Goal: Task Accomplishment & Management: Complete application form

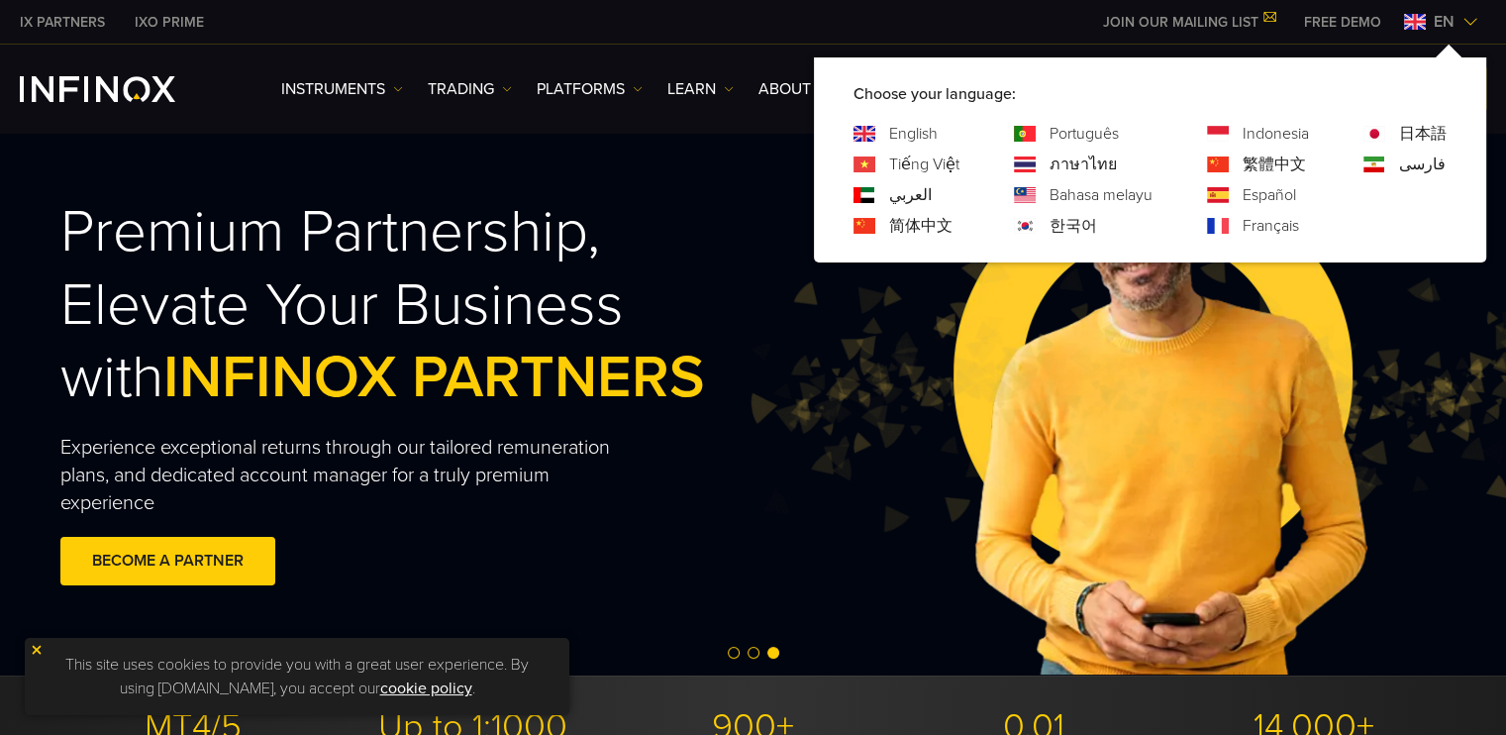
click at [1245, 193] on link "Español" at bounding box center [1269, 195] width 53 height 24
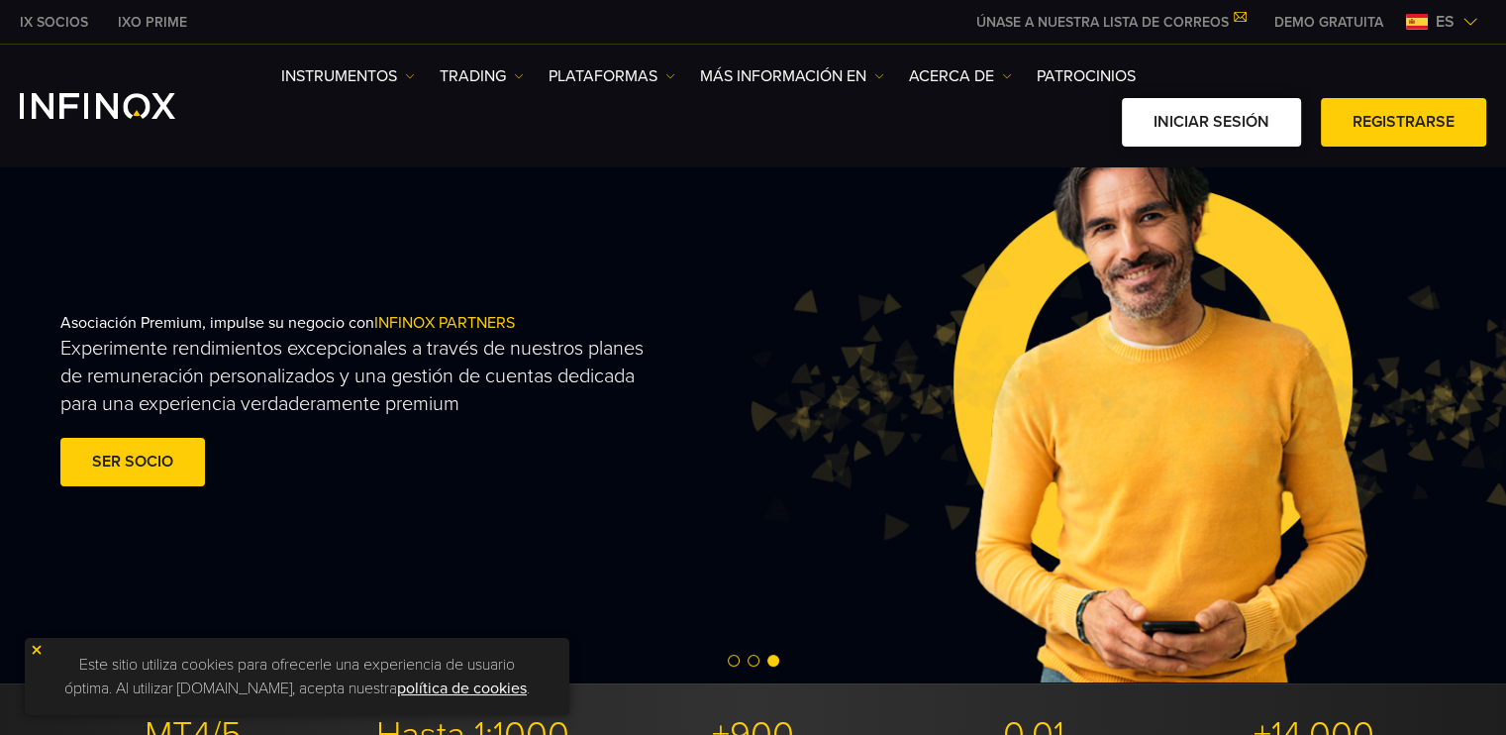
click at [1256, 121] on link "Iniciar sesión" at bounding box center [1211, 122] width 179 height 49
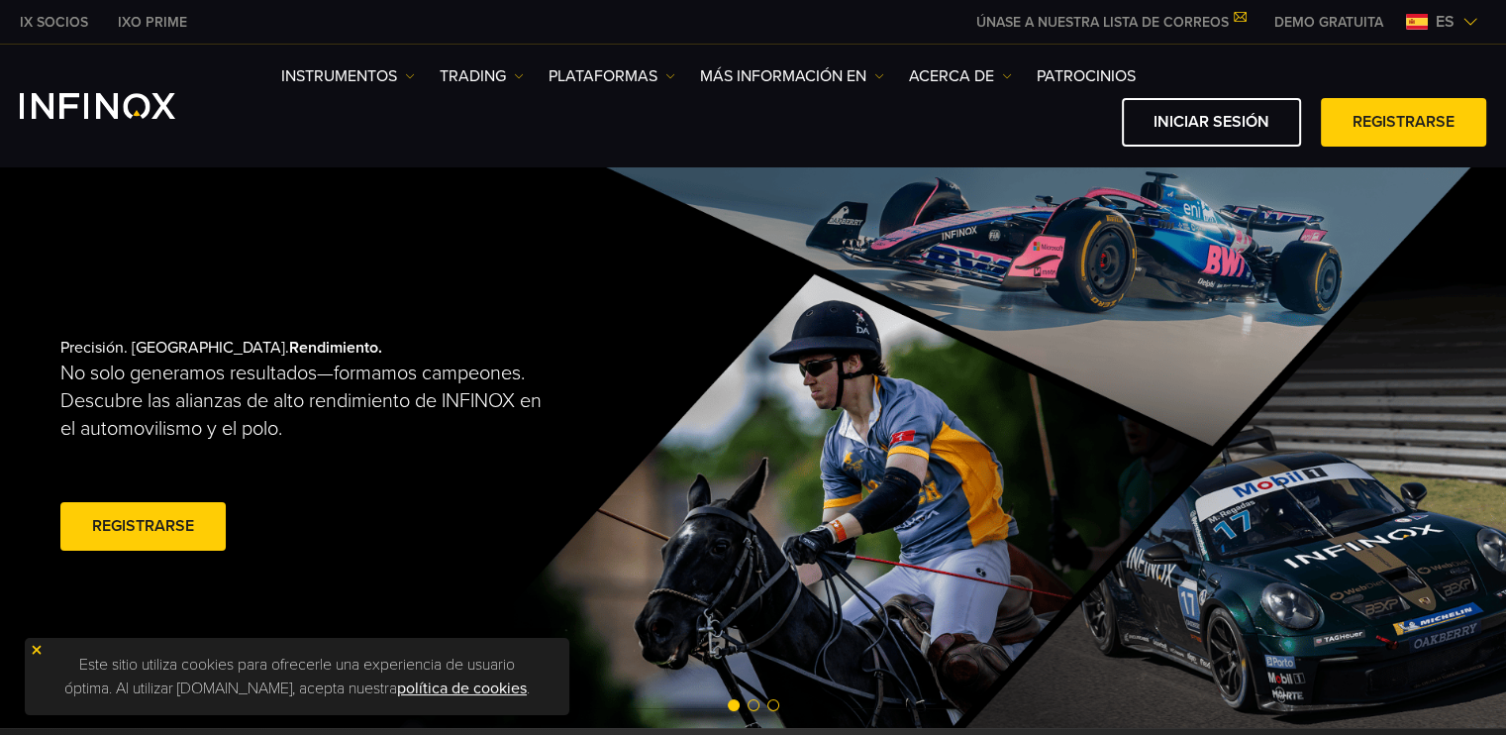
click at [177, 512] on link "Registrarse" at bounding box center [142, 526] width 165 height 49
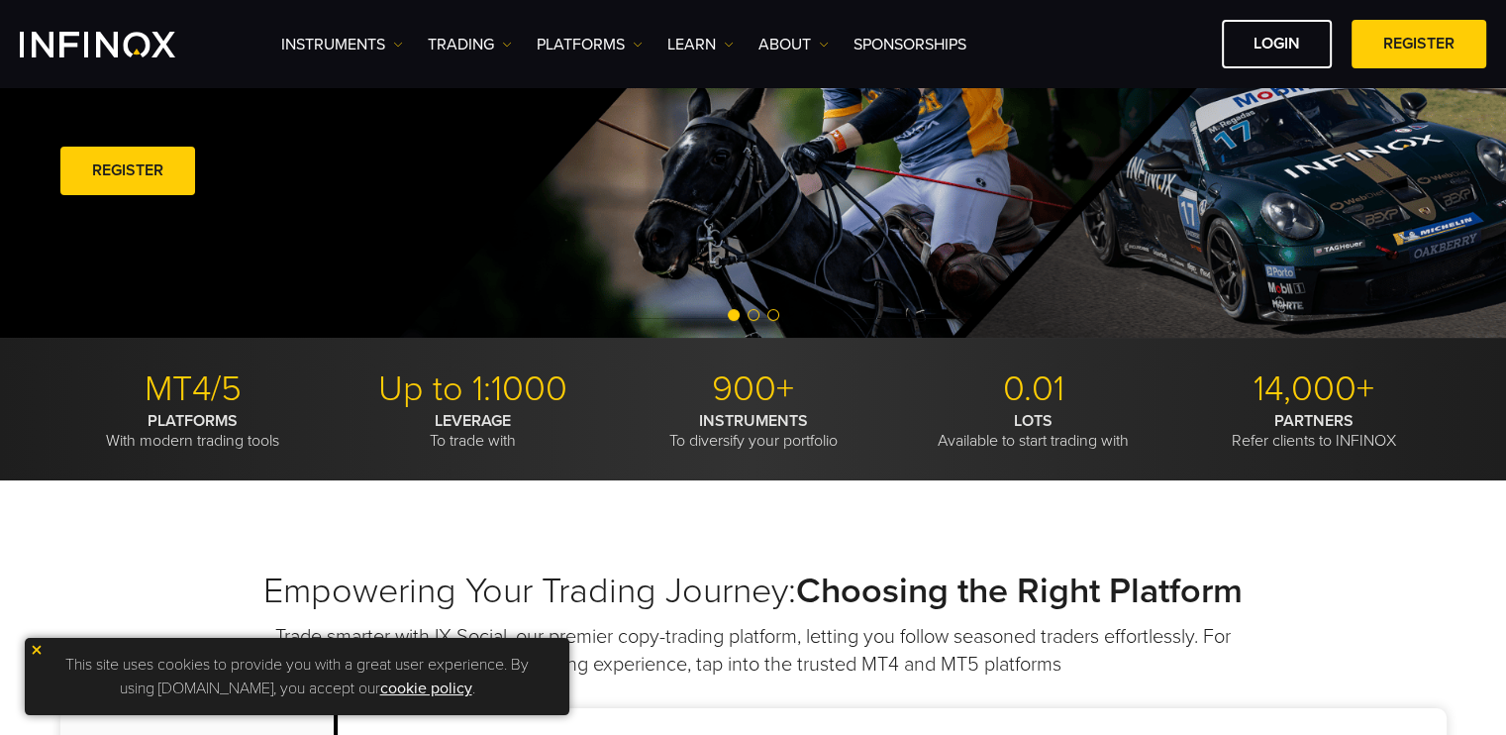
scroll to position [311, 0]
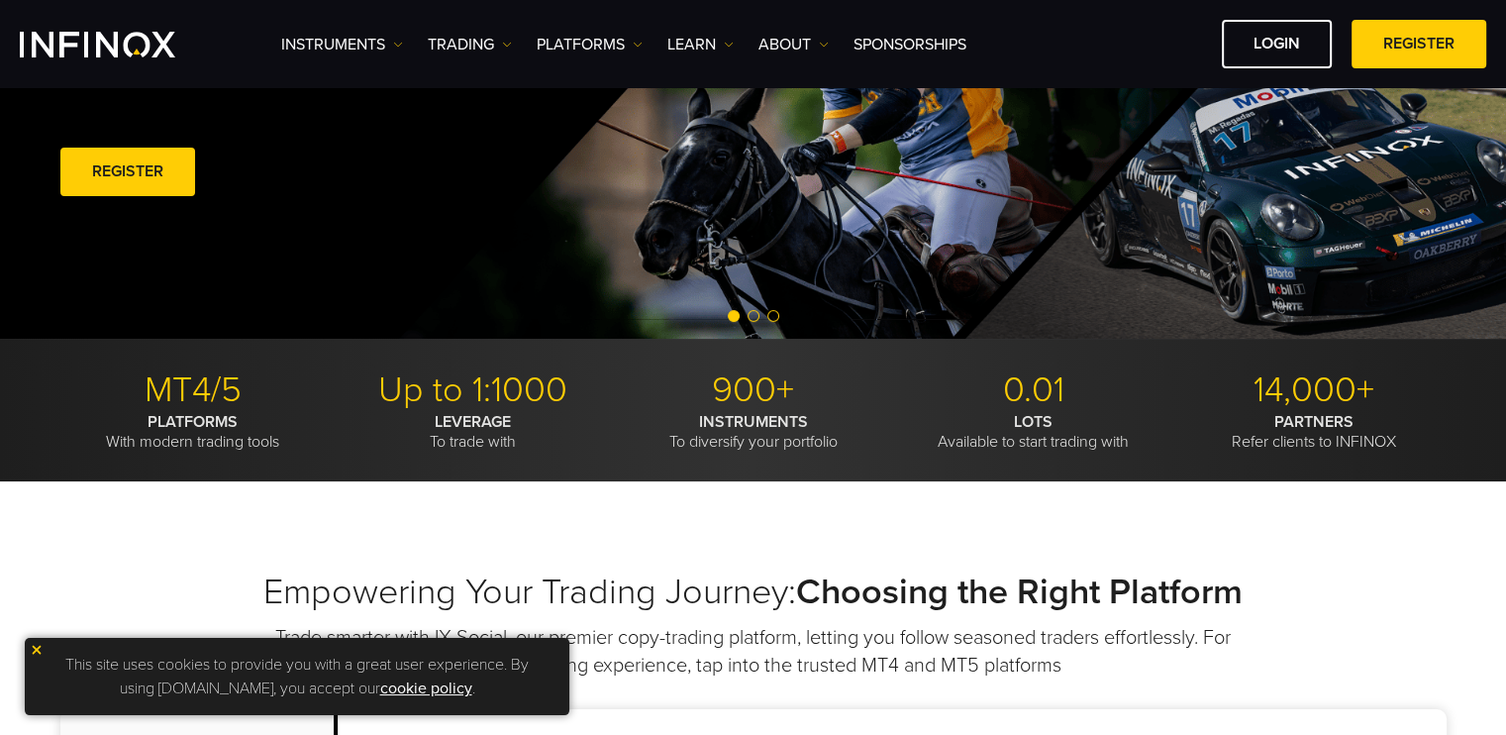
click at [135, 196] on link "REGISTER" at bounding box center [127, 172] width 135 height 49
